Goal: Navigation & Orientation: Find specific page/section

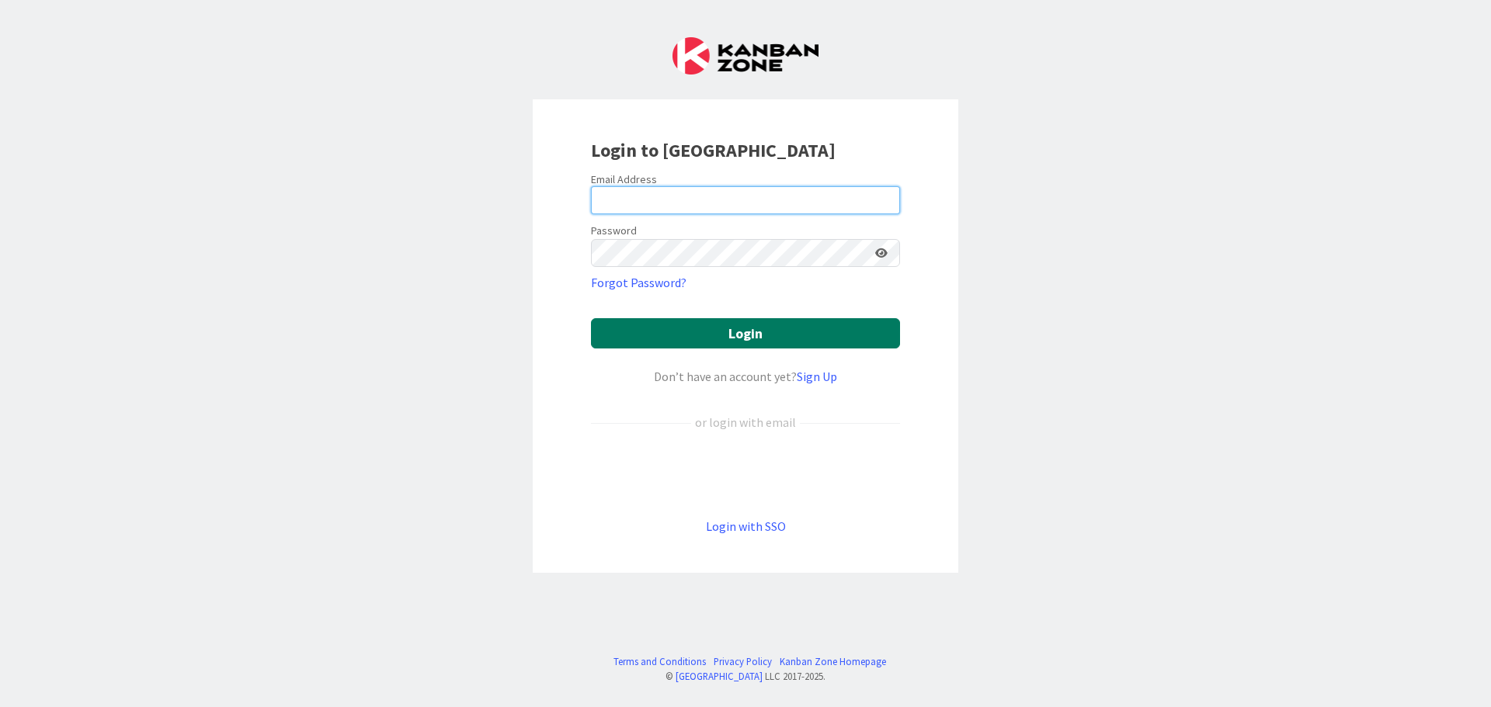
type input "[EMAIL_ADDRESS][DOMAIN_NAME]"
click at [653, 348] on button "Login" at bounding box center [745, 333] width 309 height 30
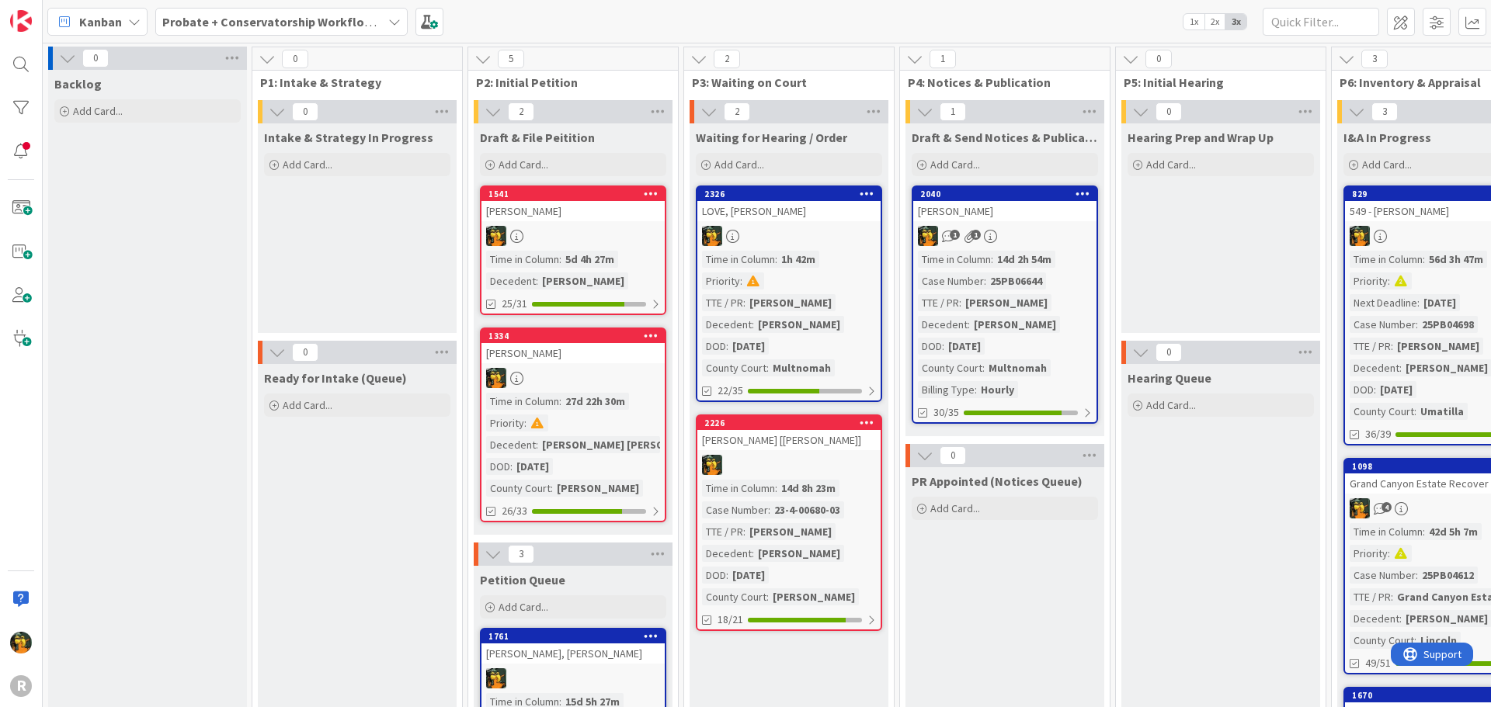
click at [337, 19] on b "Probate + Conservatorship Workflow (FL2)" at bounding box center [282, 22] width 241 height 16
